Goal: Task Accomplishment & Management: Complete application form

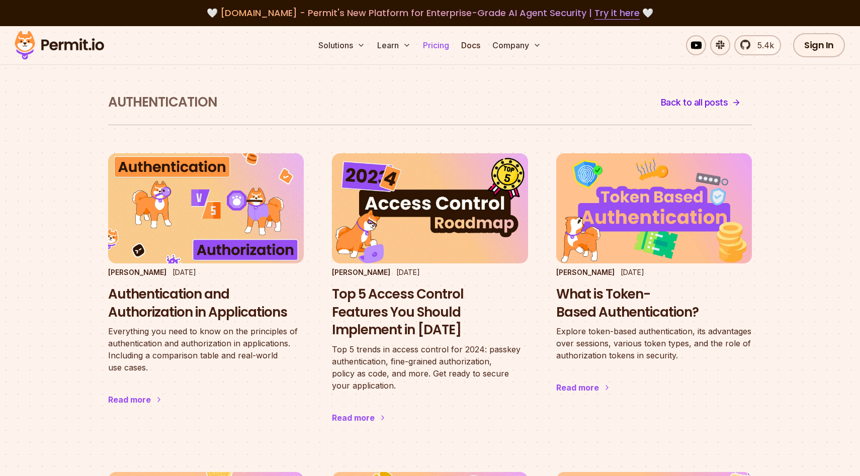
click at [433, 45] on link "Pricing" at bounding box center [436, 45] width 34 height 20
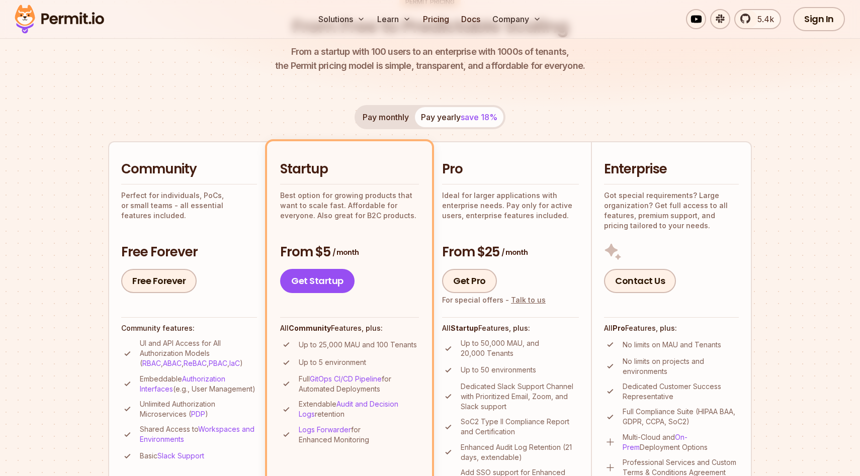
scroll to position [125, 0]
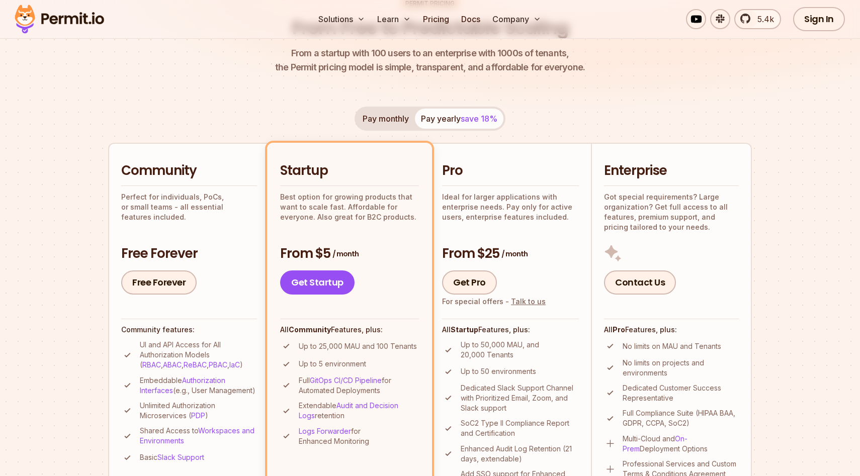
click at [118, 168] on li "Community Perfect for individuals, PoCs, or small teams - all essential feature…" at bounding box center [188, 333] width 161 height 381
click at [122, 180] on h2 "Community" at bounding box center [189, 171] width 136 height 18
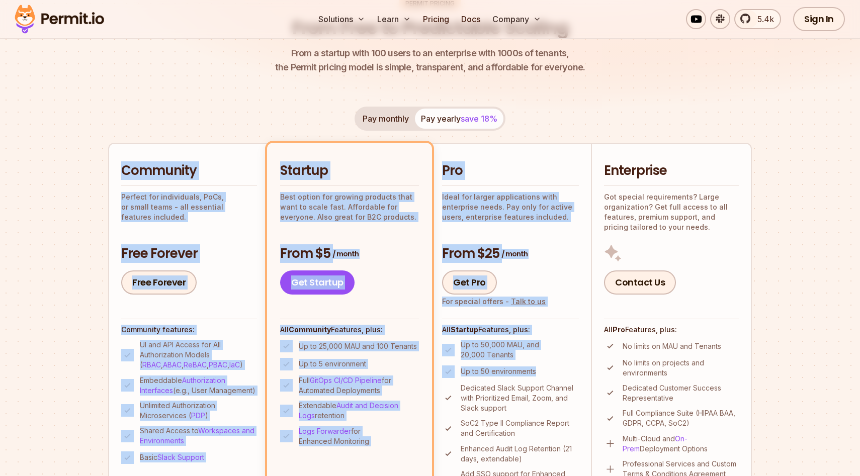
drag, startPoint x: 112, startPoint y: 175, endPoint x: 536, endPoint y: 376, distance: 469.8
click at [536, 376] on ul "Community Perfect for individuals, PoCs, or small teams - all essential feature…" at bounding box center [430, 333] width 644 height 381
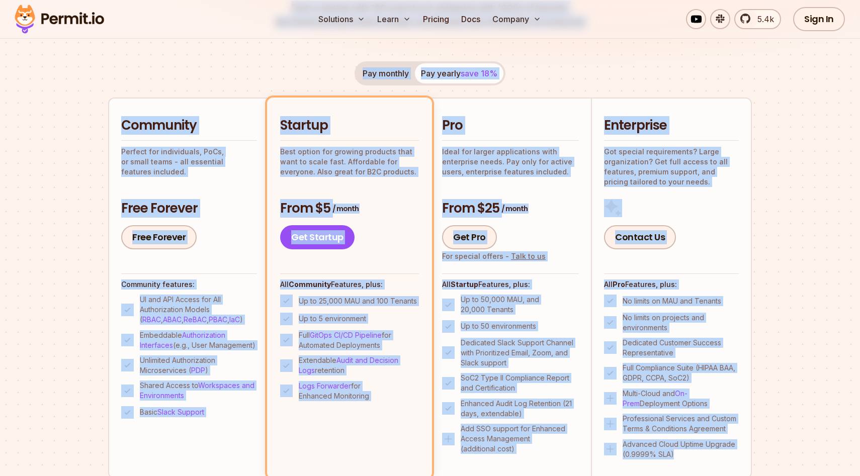
scroll to position [147, 0]
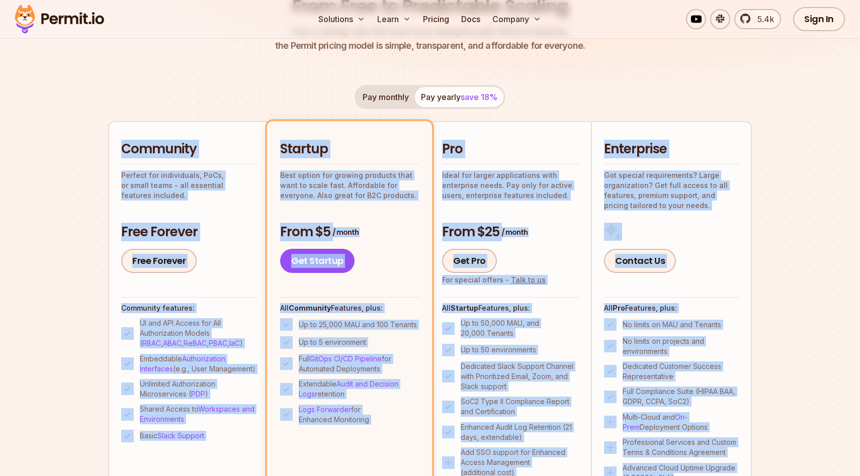
drag, startPoint x: 711, startPoint y: 358, endPoint x: 116, endPoint y: 136, distance: 635.1
click at [116, 136] on ul "Community Perfect for individuals, PoCs, or small teams - all essential feature…" at bounding box center [430, 311] width 644 height 381
copy ul "Community Perfect for individuals, PoCs, or small teams - all essential feature…"
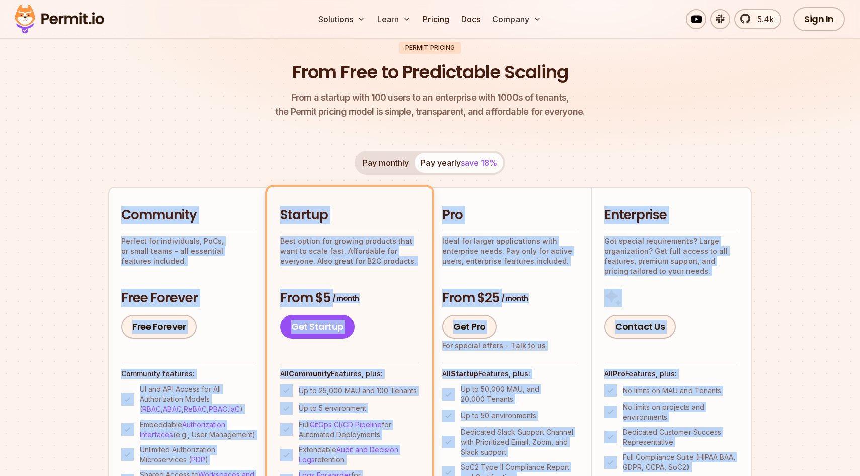
scroll to position [90, 0]
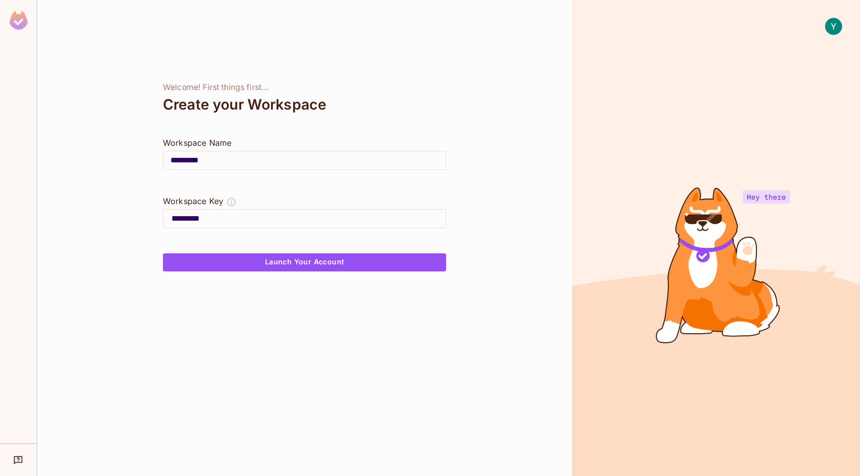
click at [244, 162] on input "*********" at bounding box center [304, 160] width 282 height 28
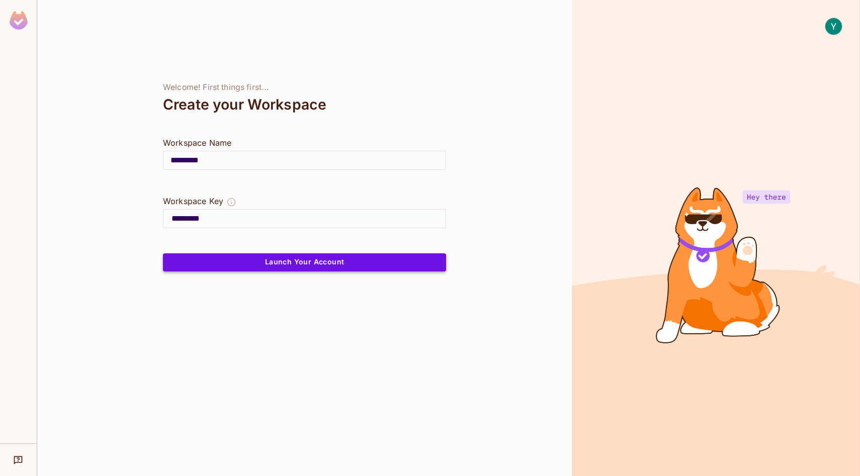
click at [227, 267] on button "Launch Your Account" at bounding box center [304, 263] width 283 height 18
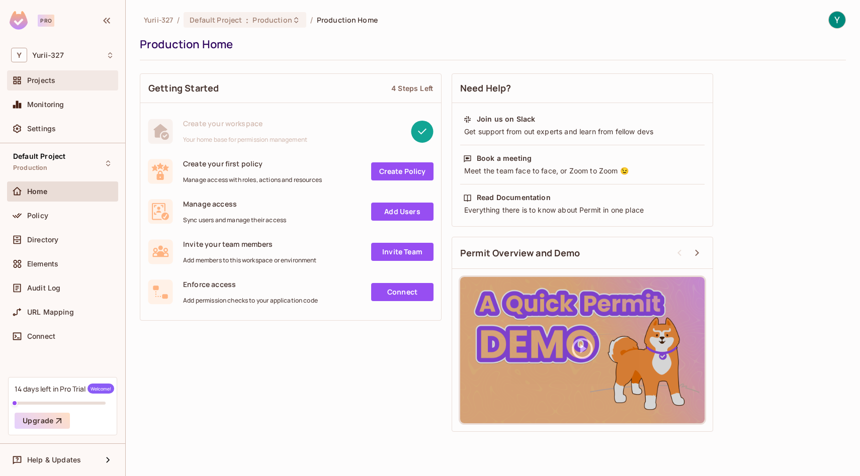
click at [74, 78] on div "Projects" at bounding box center [70, 80] width 87 height 8
